Goal: Task Accomplishment & Management: Manage account settings

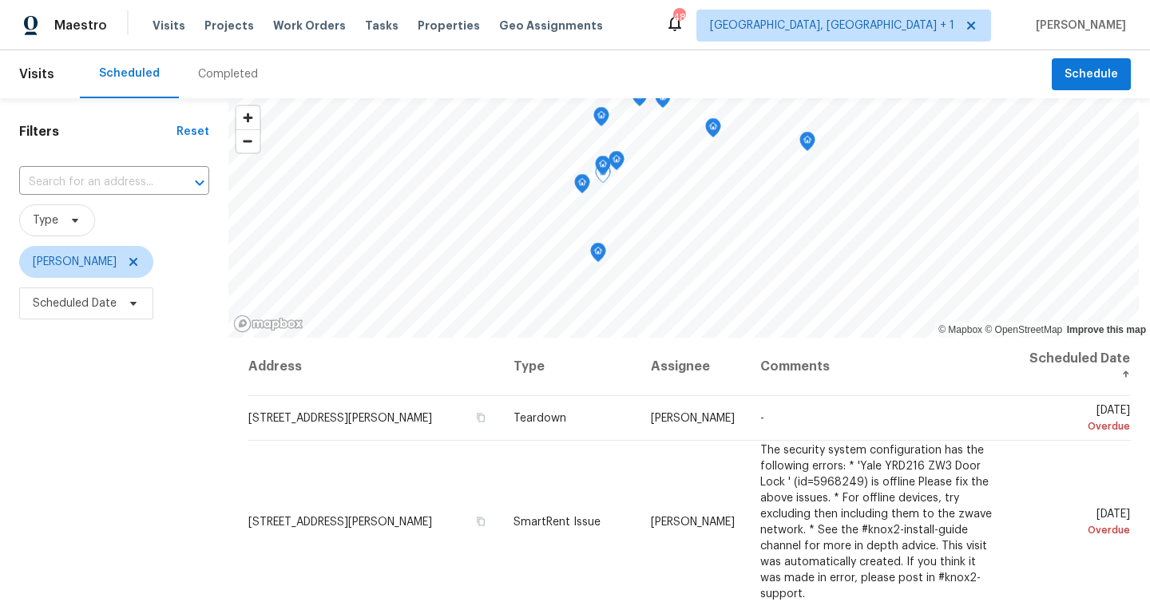
scroll to position [899, 0]
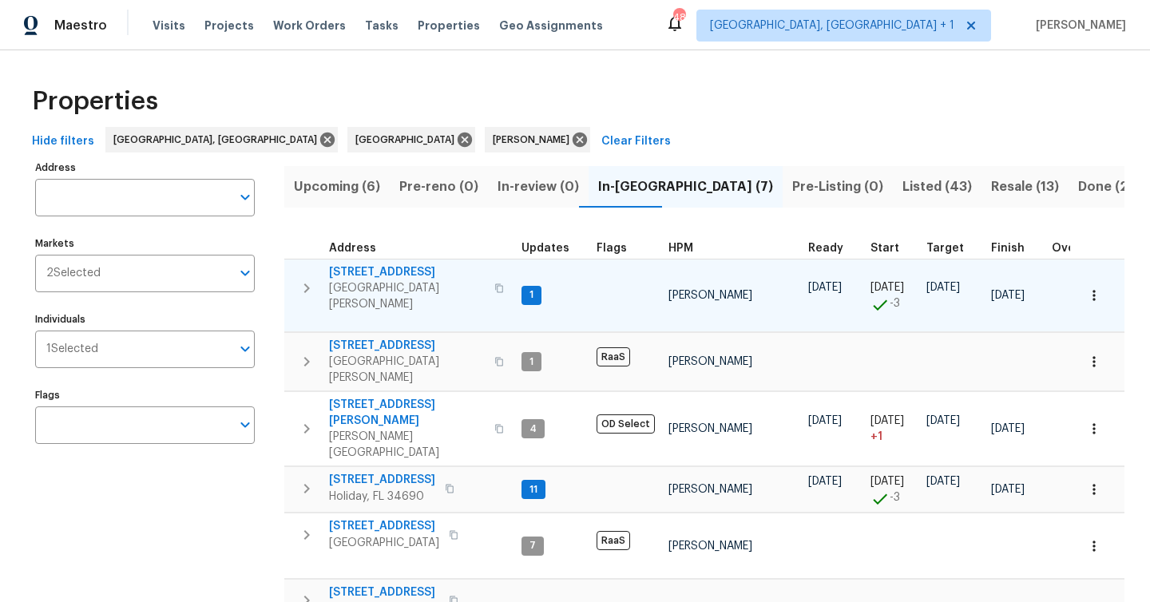
scroll to position [77, 0]
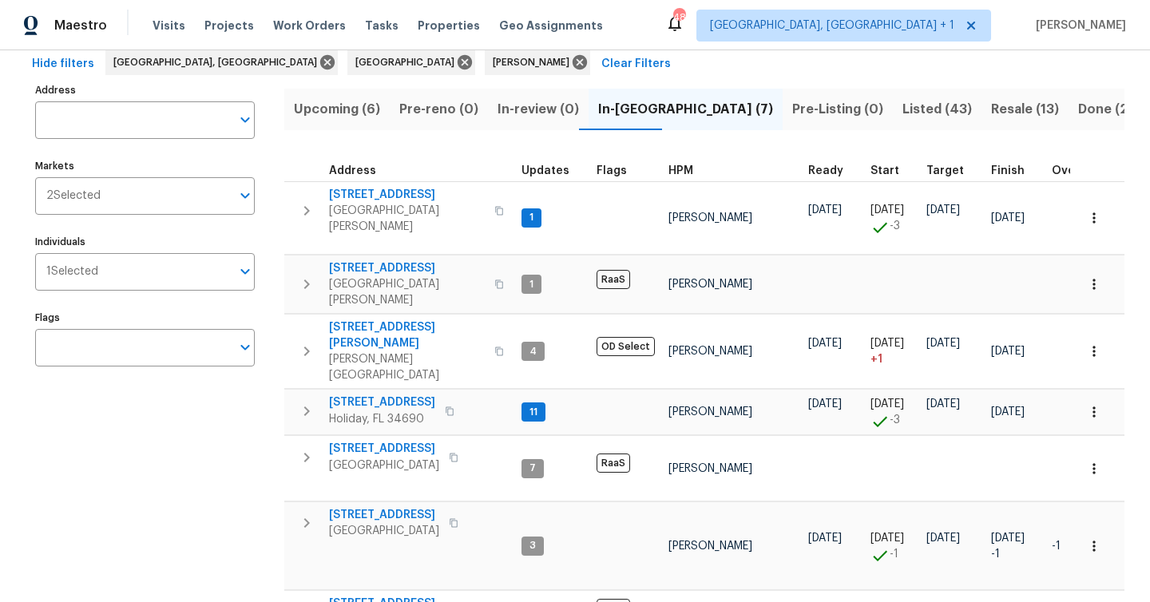
click at [358, 105] on span "Upcoming (6)" at bounding box center [337, 109] width 86 height 22
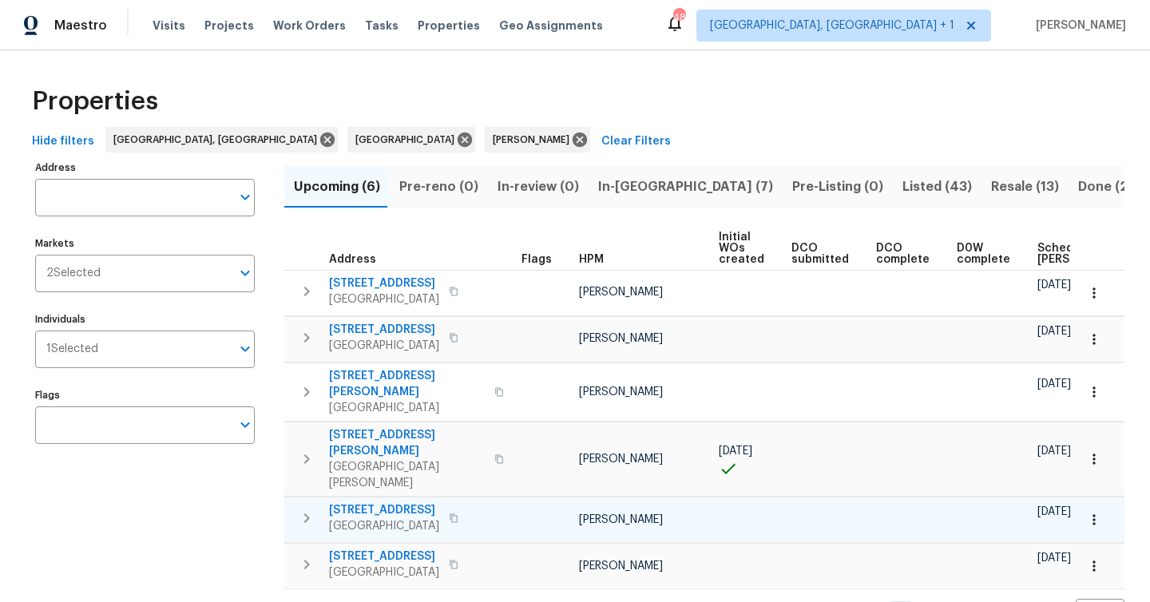
scroll to position [0, 176]
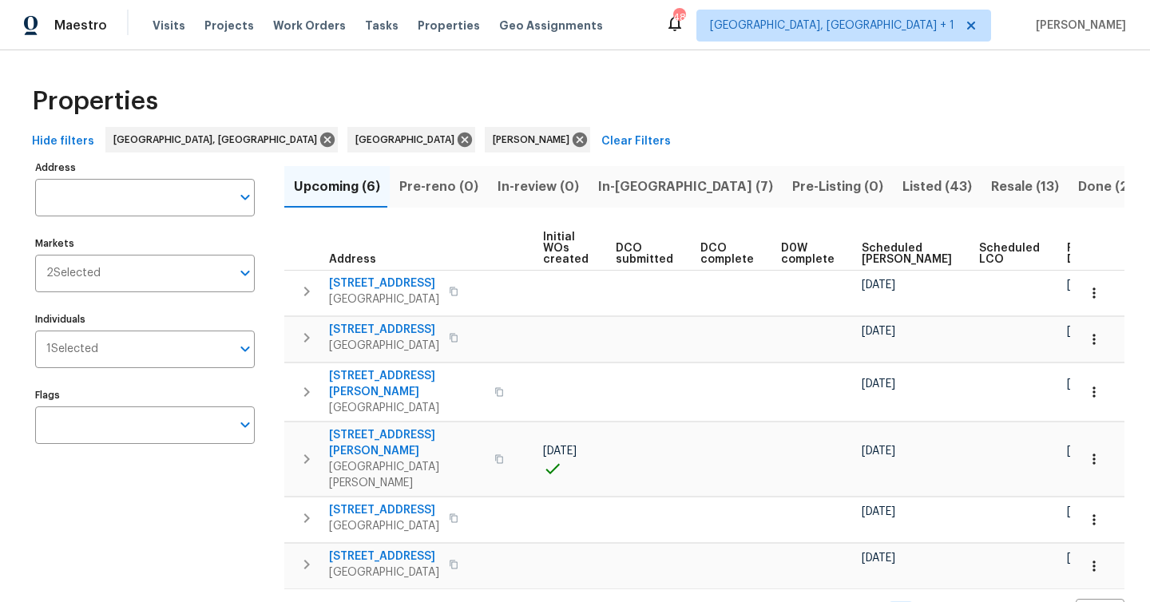
click at [1067, 254] on span "Ready Date" at bounding box center [1084, 254] width 35 height 22
